Goal: Task Accomplishment & Management: Manage account settings

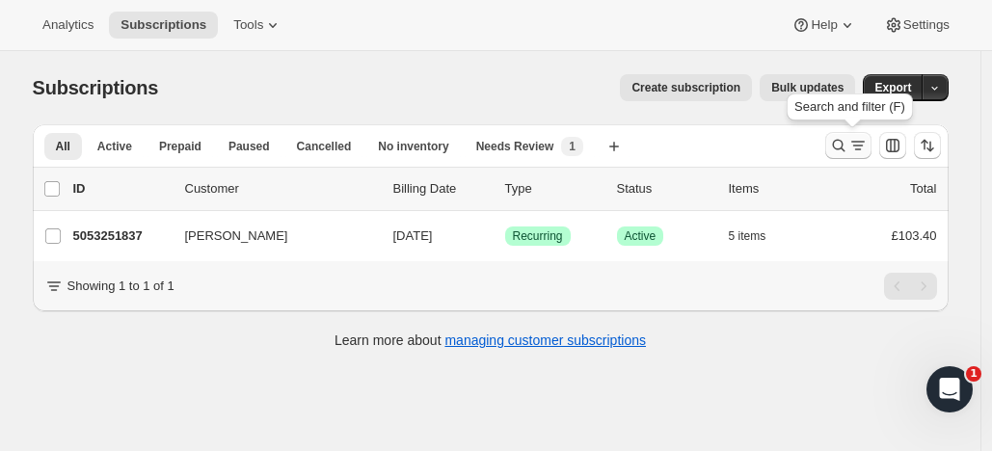
click at [845, 141] on icon "Search and filter results" at bounding box center [838, 145] width 19 height 19
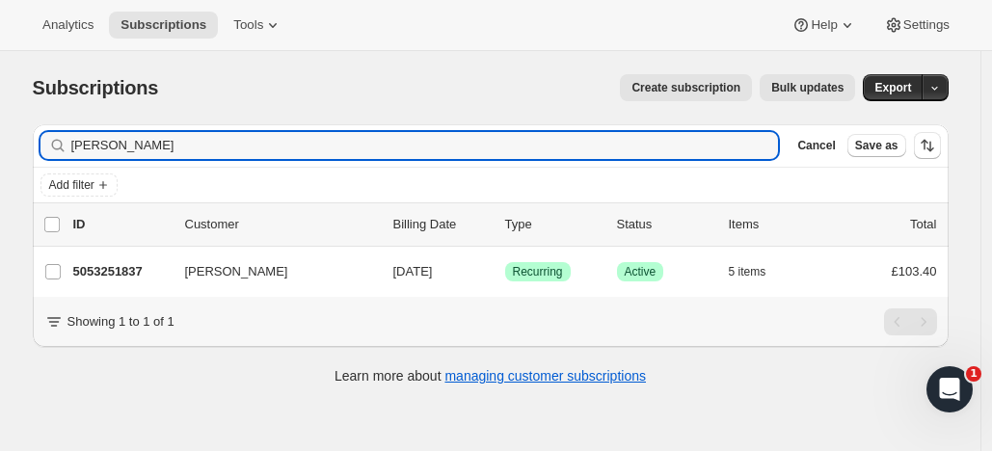
drag, startPoint x: 146, startPoint y: 144, endPoint x: 51, endPoint y: 148, distance: 95.5
click at [44, 145] on div "[PERSON_NAME] Clear" at bounding box center [409, 145] width 738 height 27
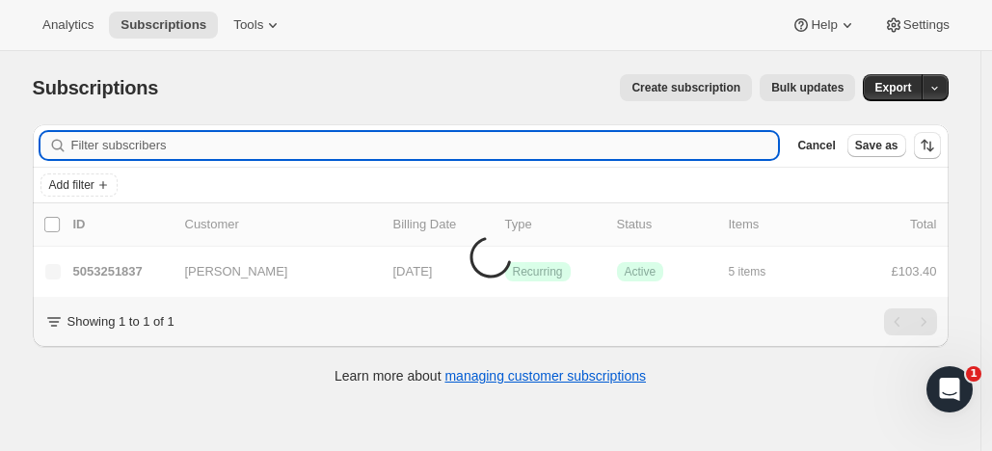
drag, startPoint x: 126, startPoint y: 145, endPoint x: 117, endPoint y: 146, distance: 9.8
click at [124, 145] on input "Filter subscribers" at bounding box center [424, 145] width 707 height 27
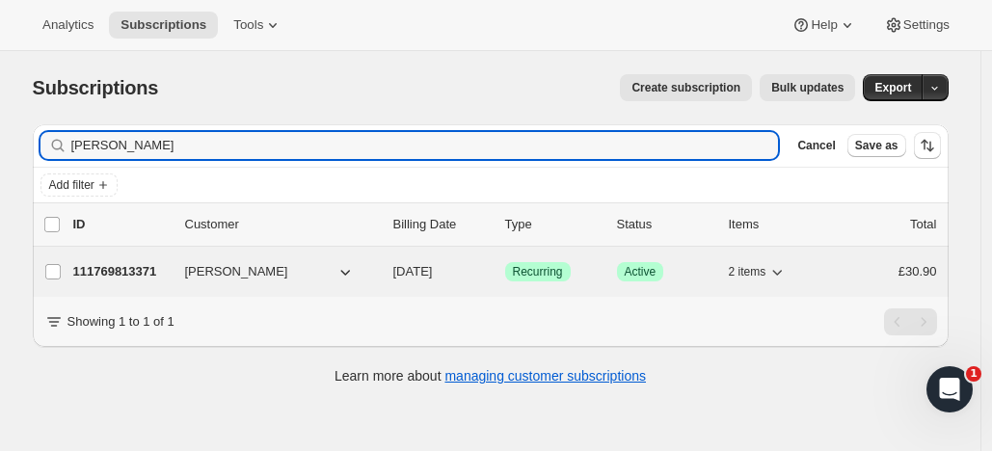
type input "[PERSON_NAME]"
click at [150, 266] on p "111769813371" at bounding box center [121, 271] width 96 height 19
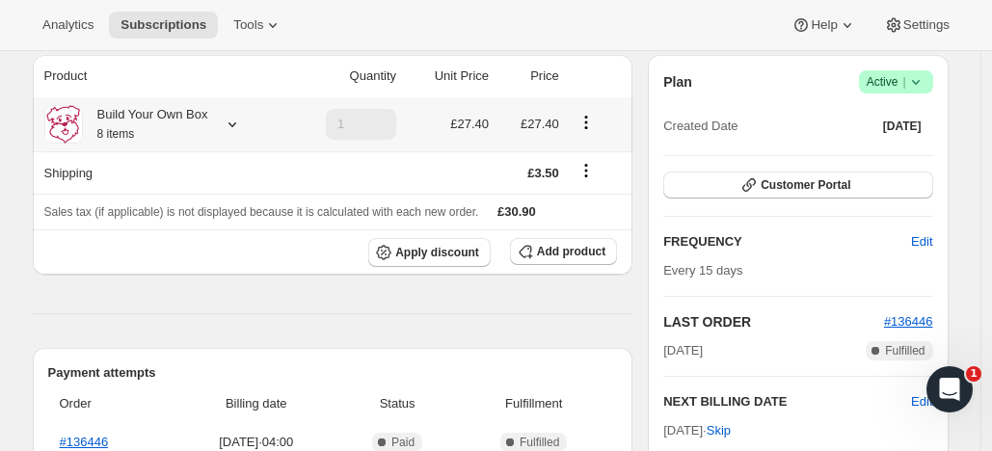
scroll to position [180, 0]
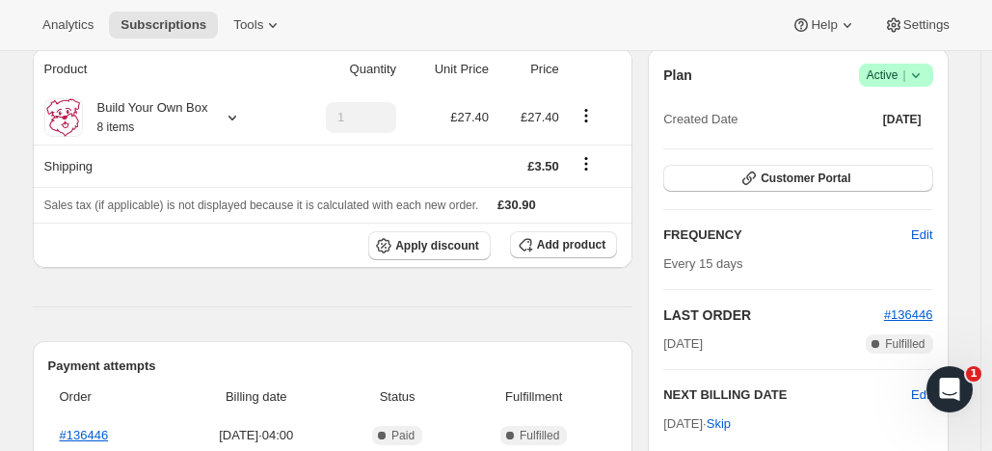
click at [881, 67] on span "Active |" at bounding box center [895, 75] width 59 height 19
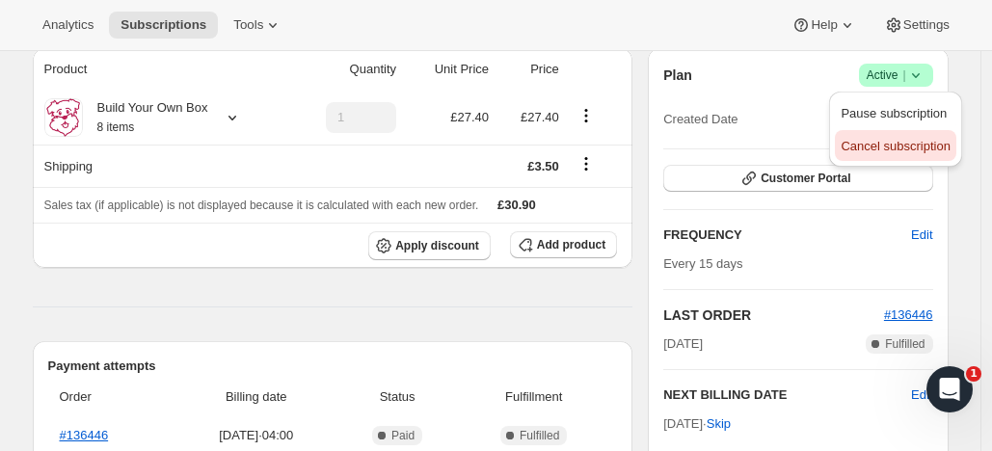
click at [868, 145] on span "Cancel subscription" at bounding box center [894, 146] width 109 height 14
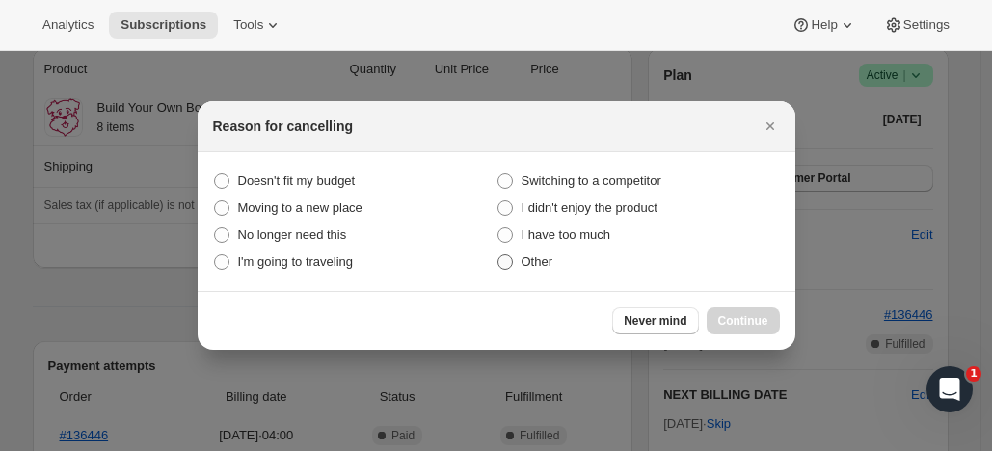
click at [510, 263] on span ":rbv:" at bounding box center [504, 261] width 15 height 15
click at [498, 255] on input "Other" at bounding box center [497, 254] width 1 height 1
radio input "true"
click at [738, 315] on span "Continue" at bounding box center [743, 320] width 50 height 15
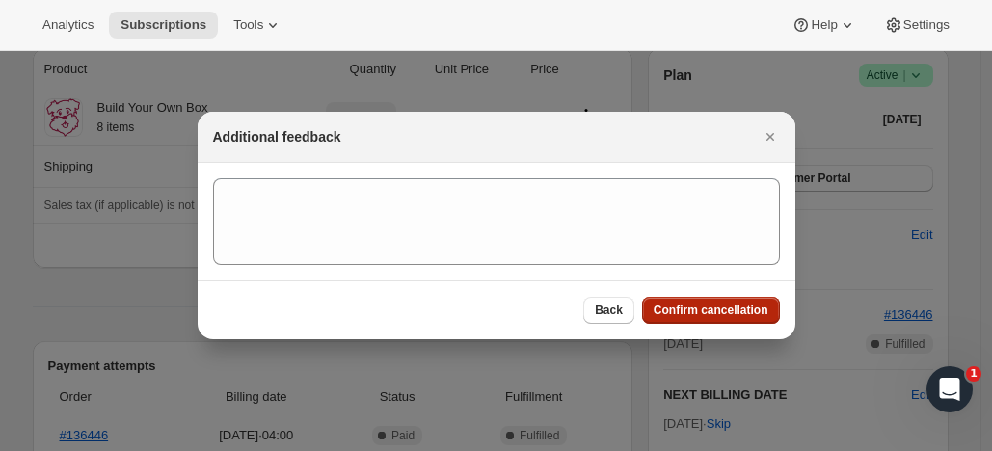
click at [732, 306] on span "Confirm cancellation" at bounding box center [710, 310] width 115 height 15
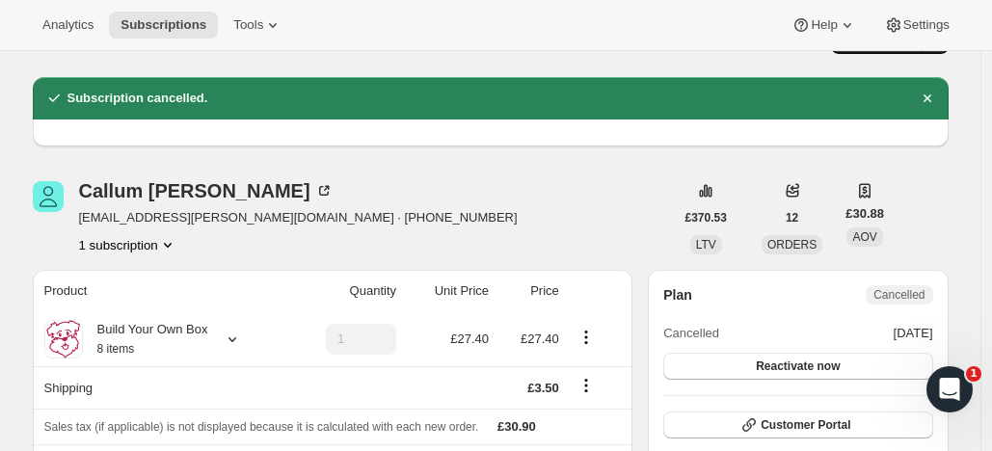
scroll to position [0, 0]
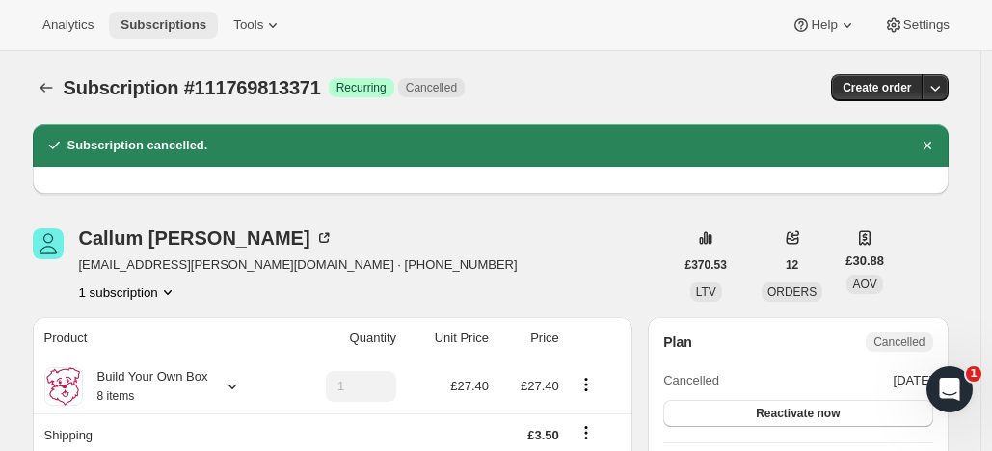
click at [198, 21] on span "Subscriptions" at bounding box center [163, 24] width 86 height 15
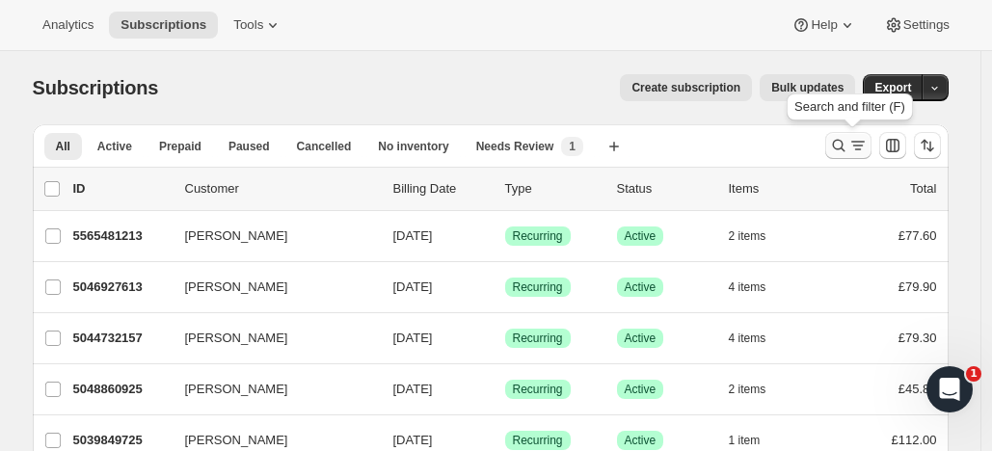
click at [838, 139] on icon "Search and filter results" at bounding box center [838, 145] width 19 height 19
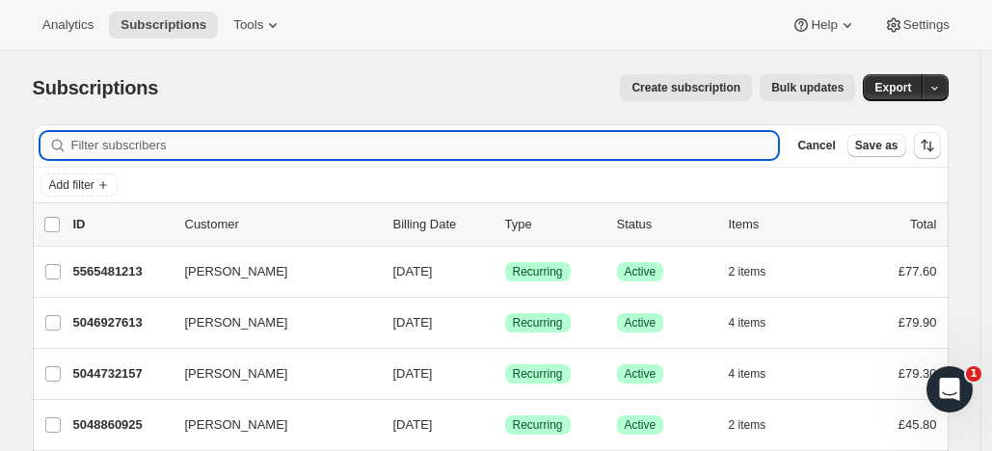
click at [120, 145] on input "Filter subscribers" at bounding box center [424, 145] width 707 height 27
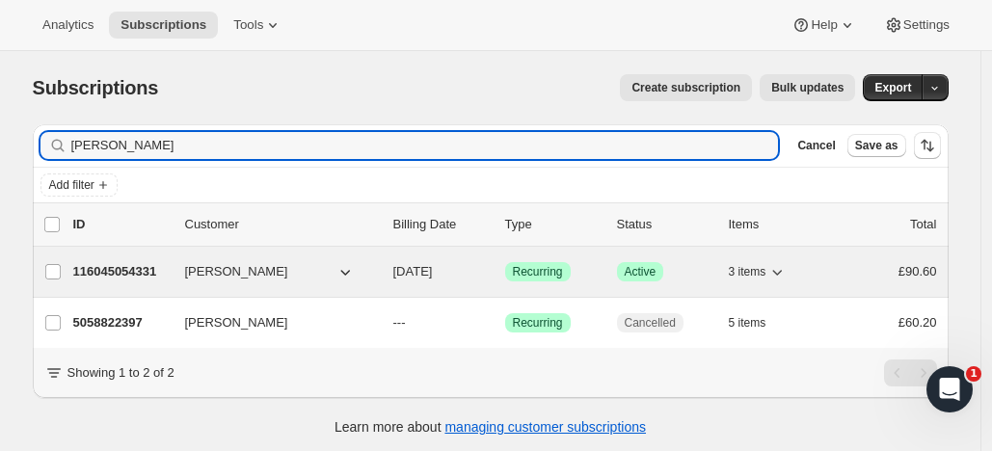
type input "[PERSON_NAME]"
click at [156, 265] on p "116045054331" at bounding box center [121, 271] width 96 height 19
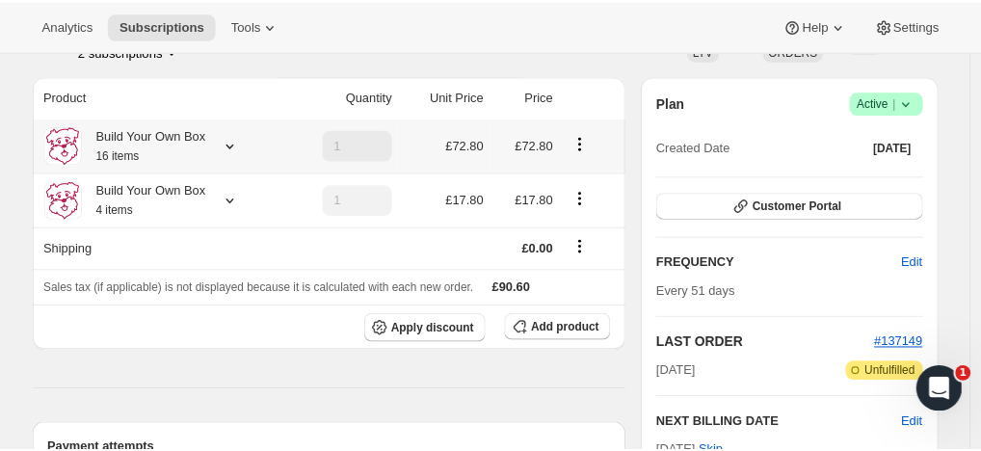
scroll to position [157, 0]
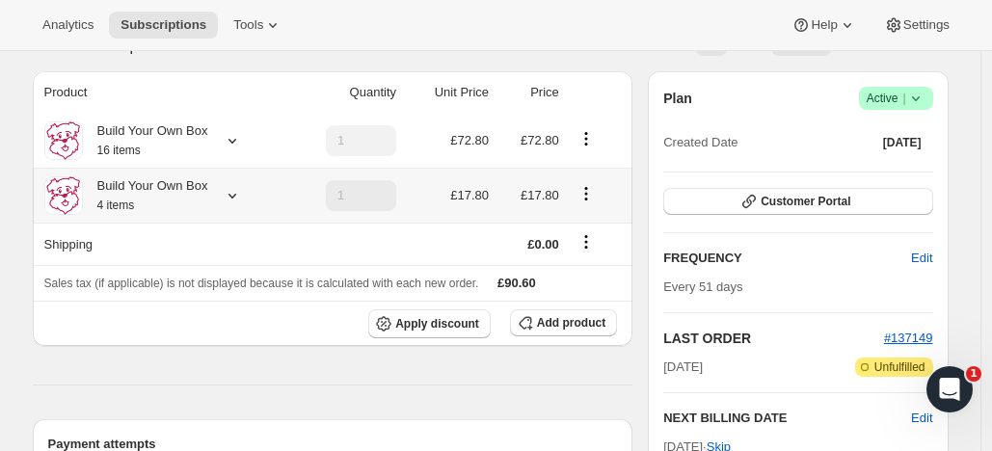
click at [241, 194] on icon at bounding box center [232, 195] width 19 height 19
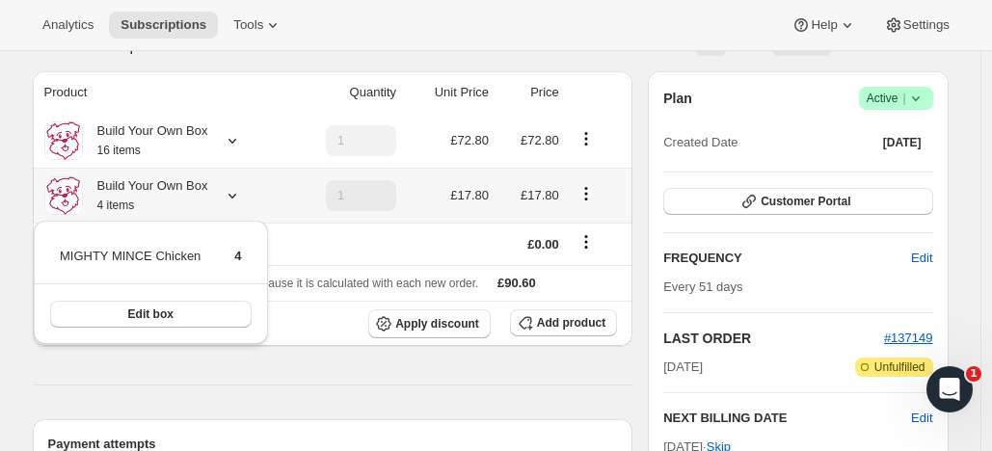
click at [587, 195] on icon "Product actions" at bounding box center [585, 193] width 3 height 3
click at [593, 264] on span "Remove" at bounding box center [592, 263] width 46 height 14
type input "0"
